Goal: Task Accomplishment & Management: Manage account settings

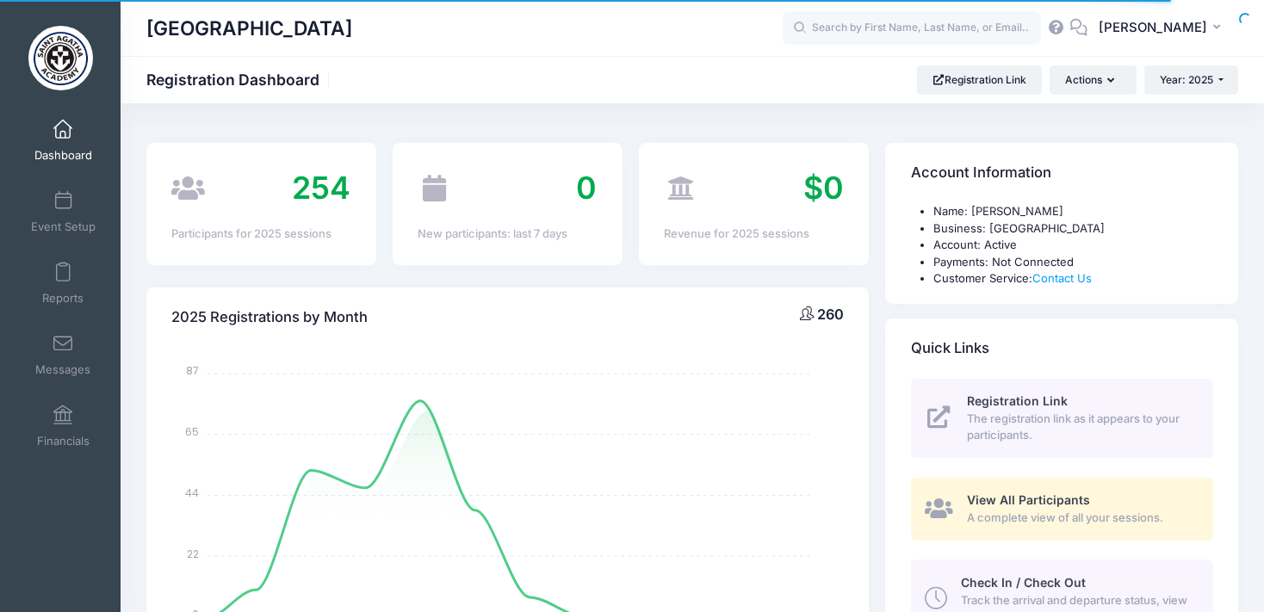
select select
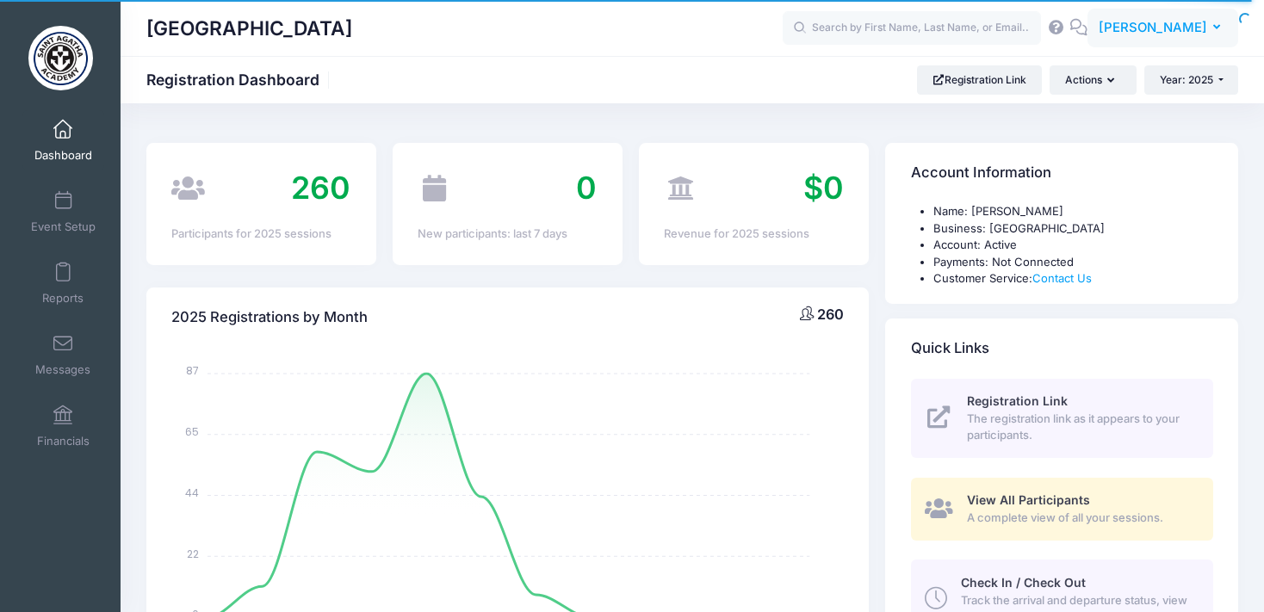
click at [1215, 28] on icon "button" at bounding box center [1220, 28] width 14 height 0
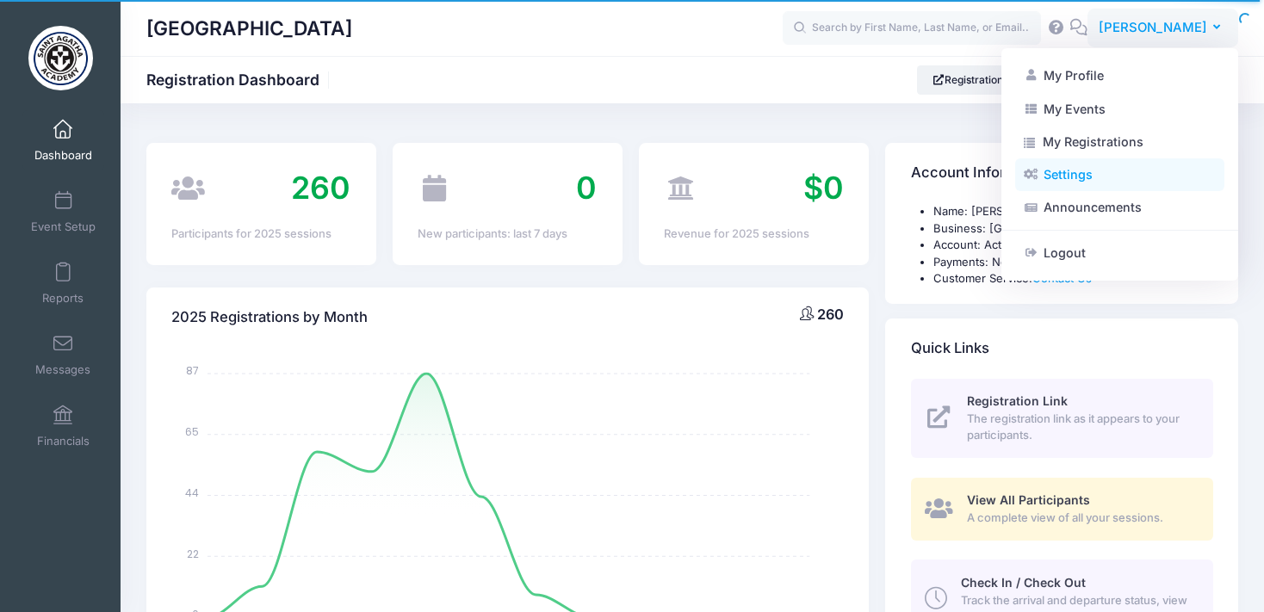
click at [1089, 177] on link "Settings" at bounding box center [1119, 174] width 209 height 33
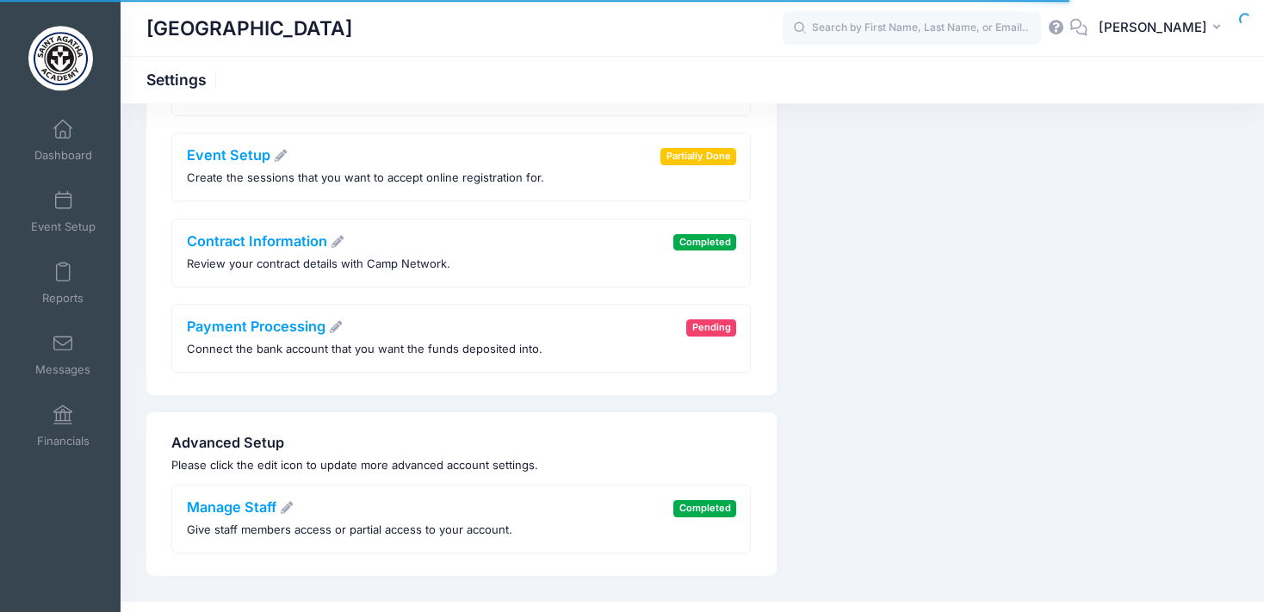
scroll to position [251, 0]
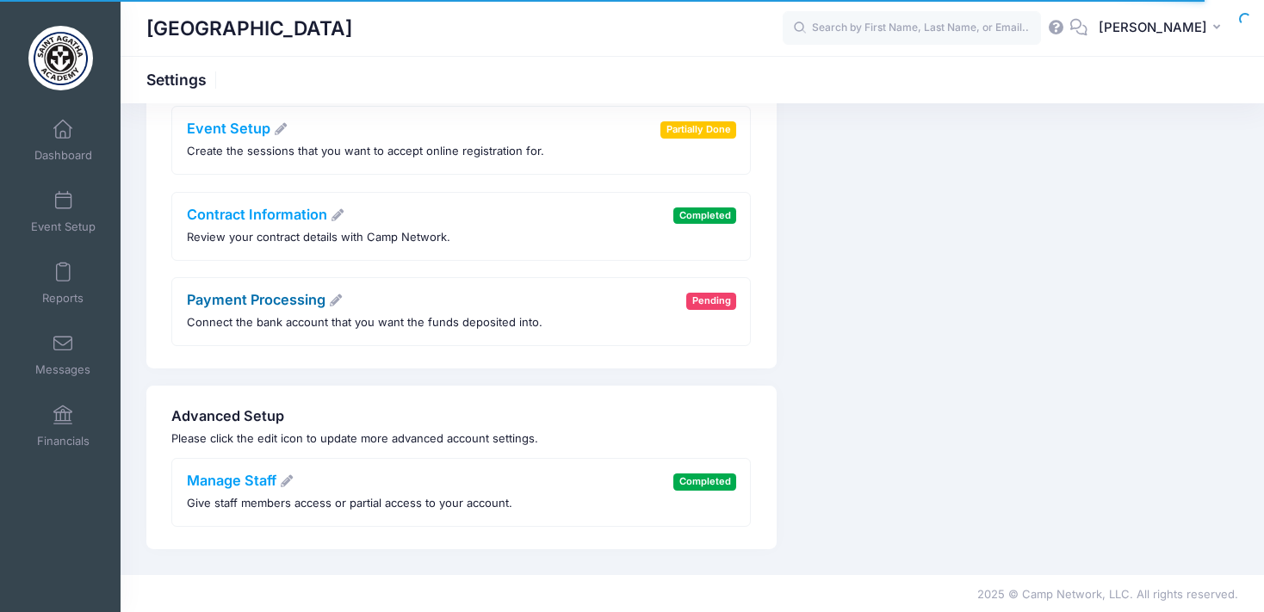
click at [299, 299] on link "Payment Processing" at bounding box center [265, 299] width 157 height 17
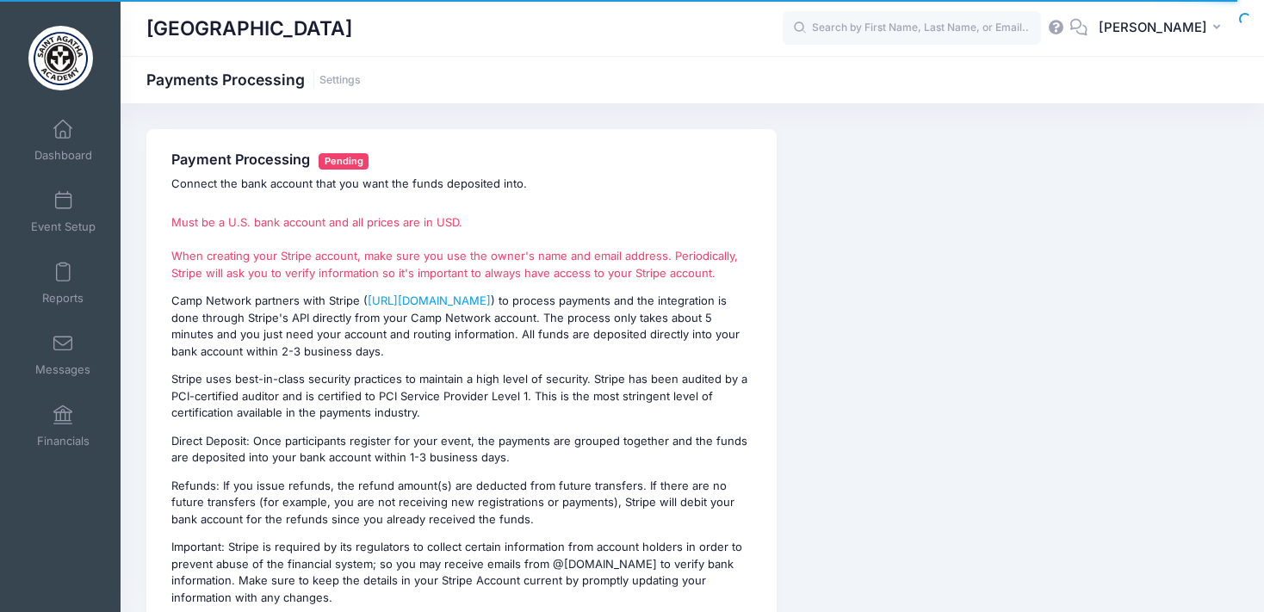
scroll to position [302, 0]
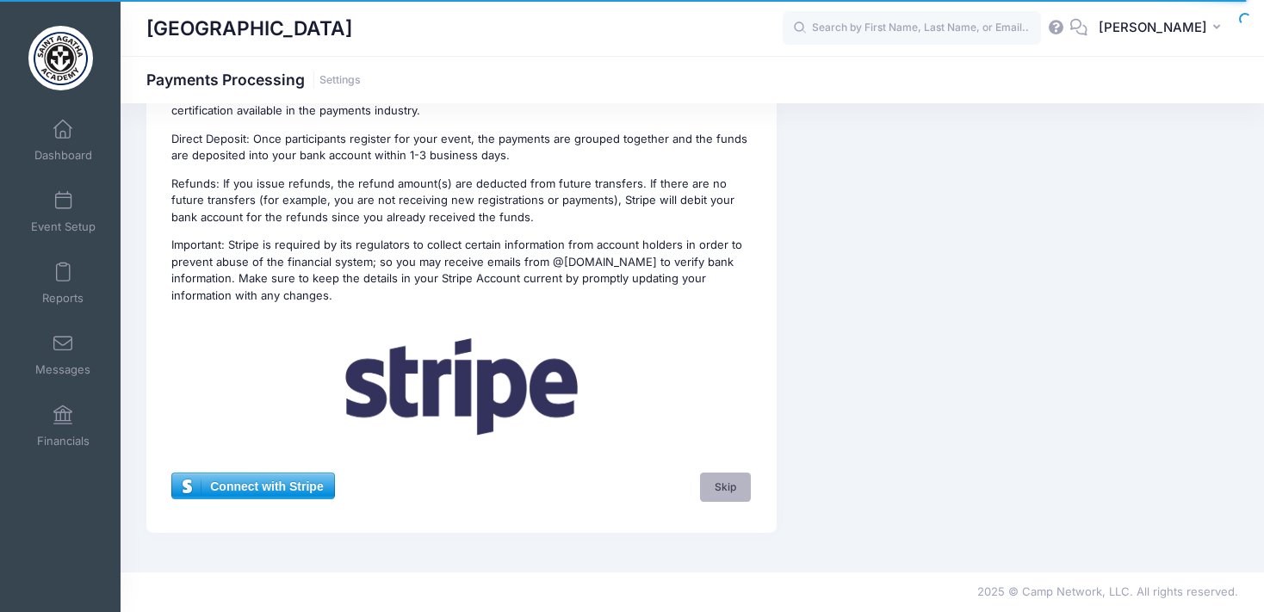
click at [727, 484] on link "Skip" at bounding box center [726, 487] width 52 height 29
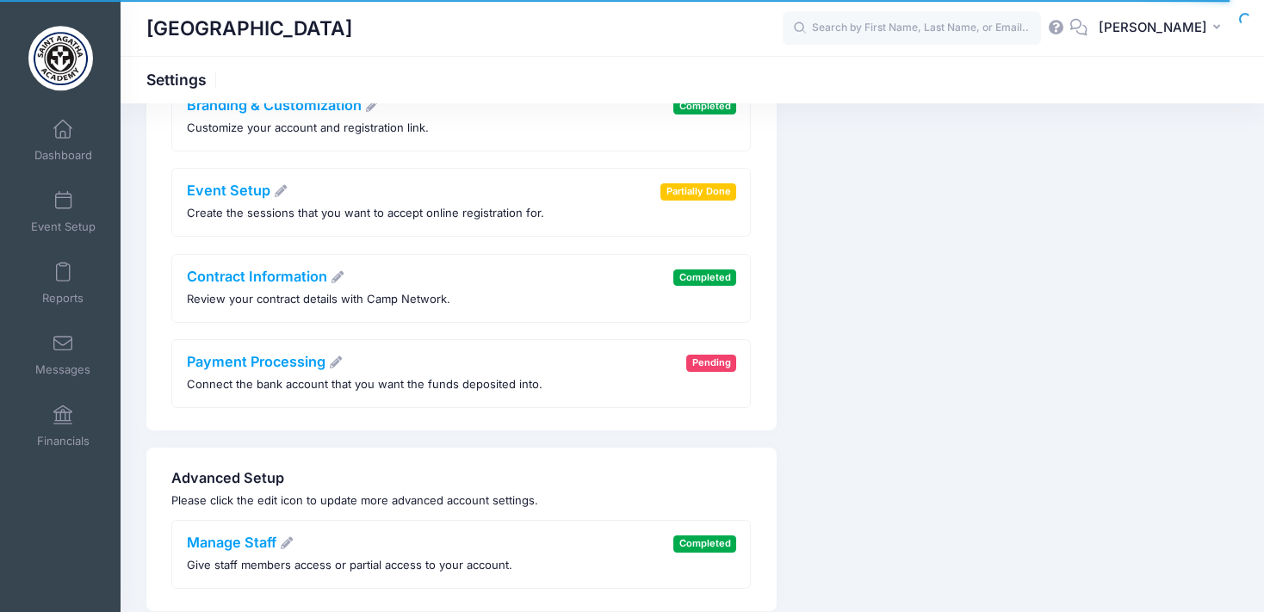
scroll to position [159, 0]
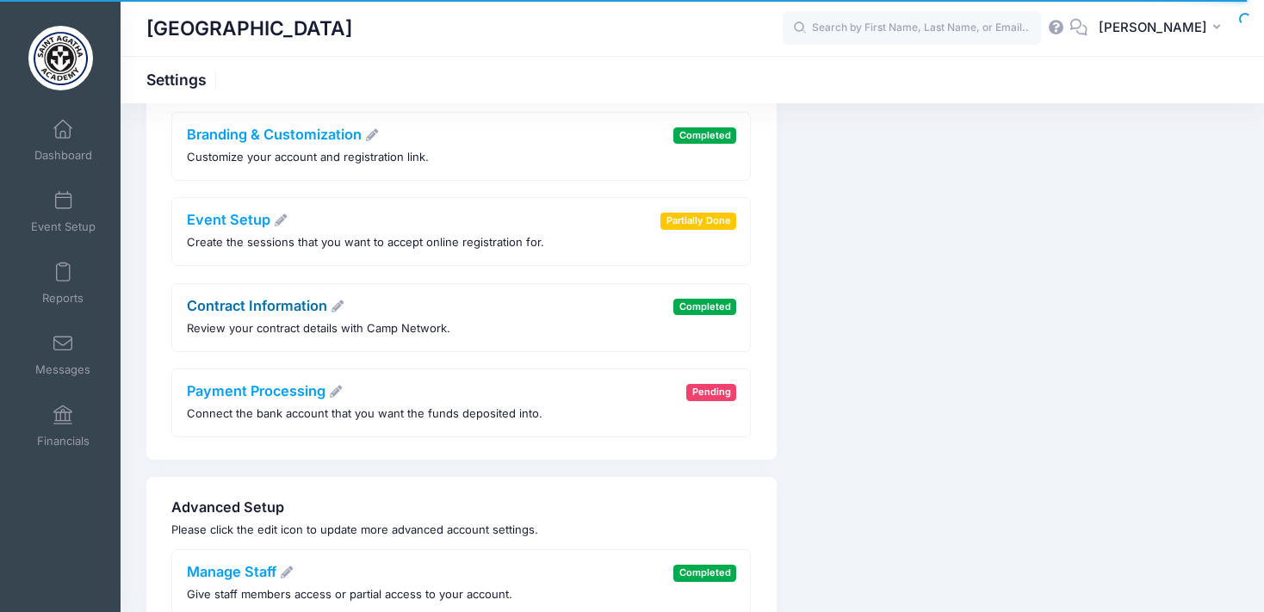
click at [307, 300] on link "Contract Information" at bounding box center [266, 305] width 158 height 17
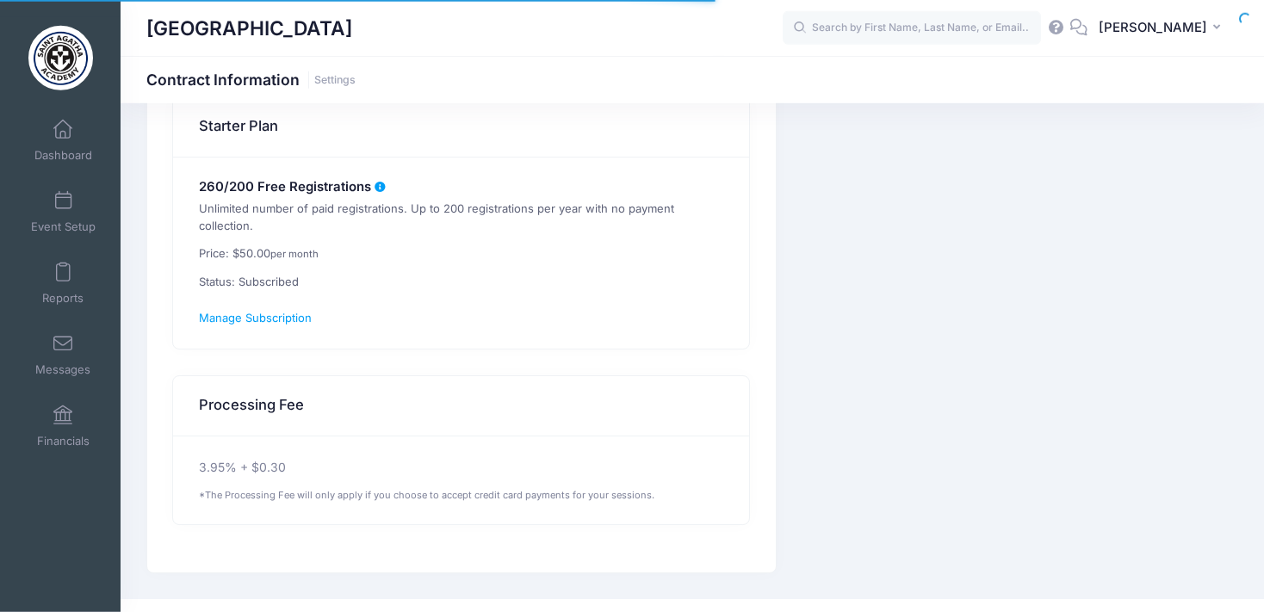
scroll to position [272, 0]
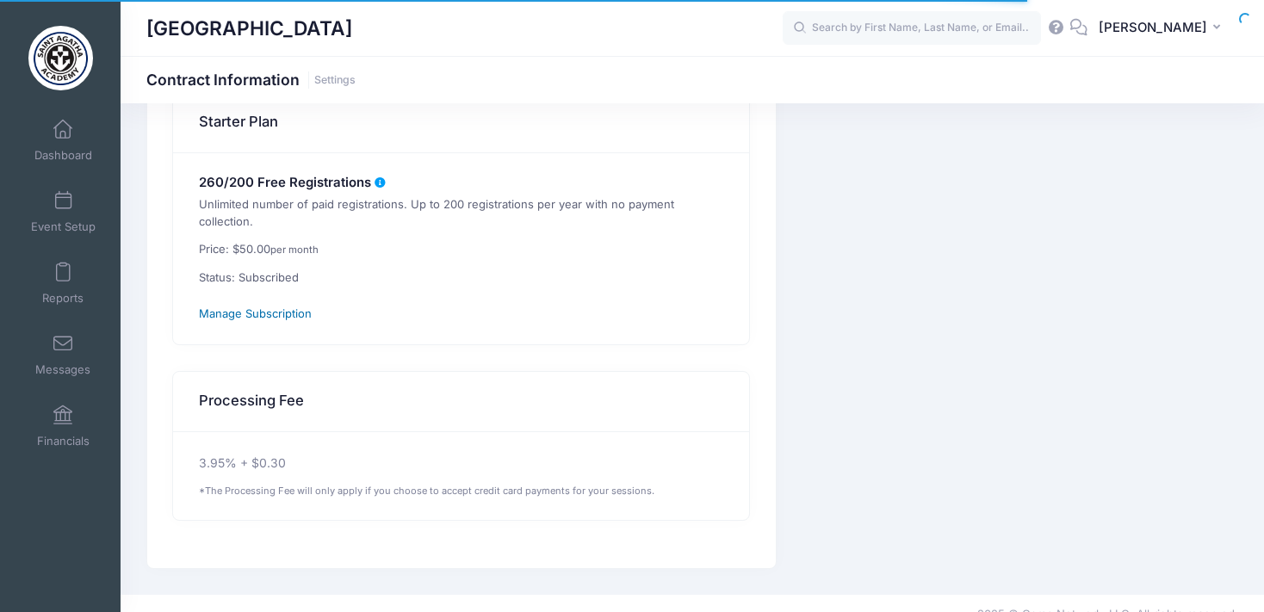
click at [261, 307] on span "Manage Subscription" at bounding box center [255, 314] width 113 height 14
